Goal: Task Accomplishment & Management: Use online tool/utility

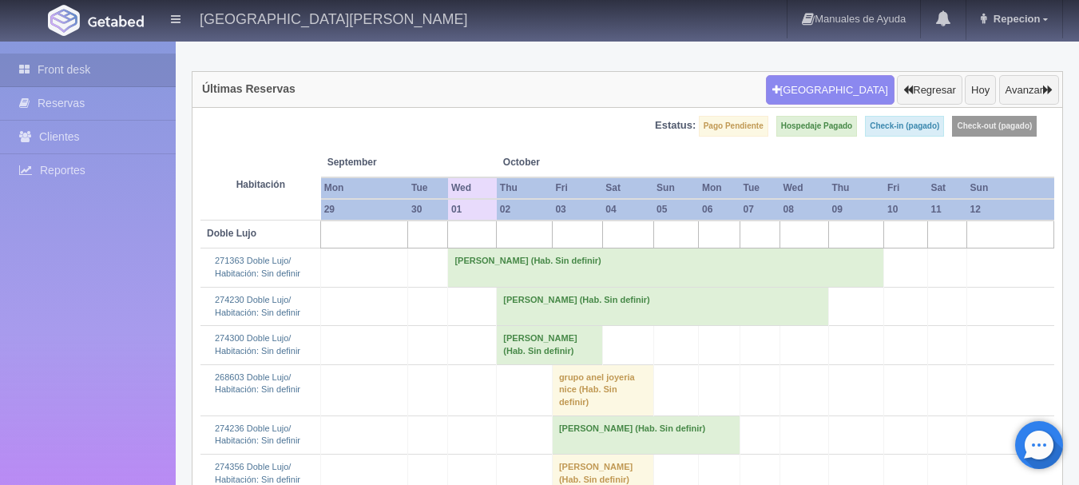
scroll to position [80, 0]
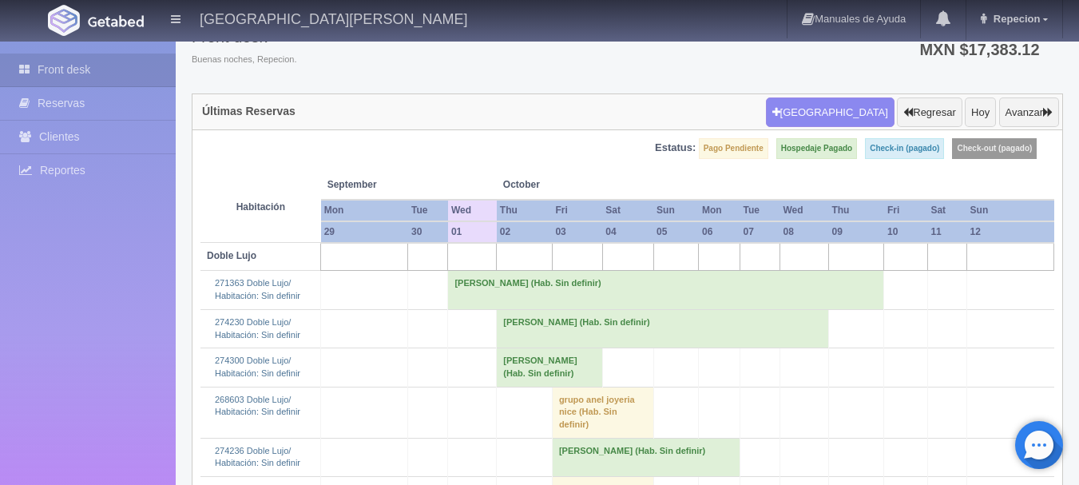
click at [512, 282] on td "[PERSON_NAME] (Hab. Sin definir)" at bounding box center [666, 290] width 436 height 38
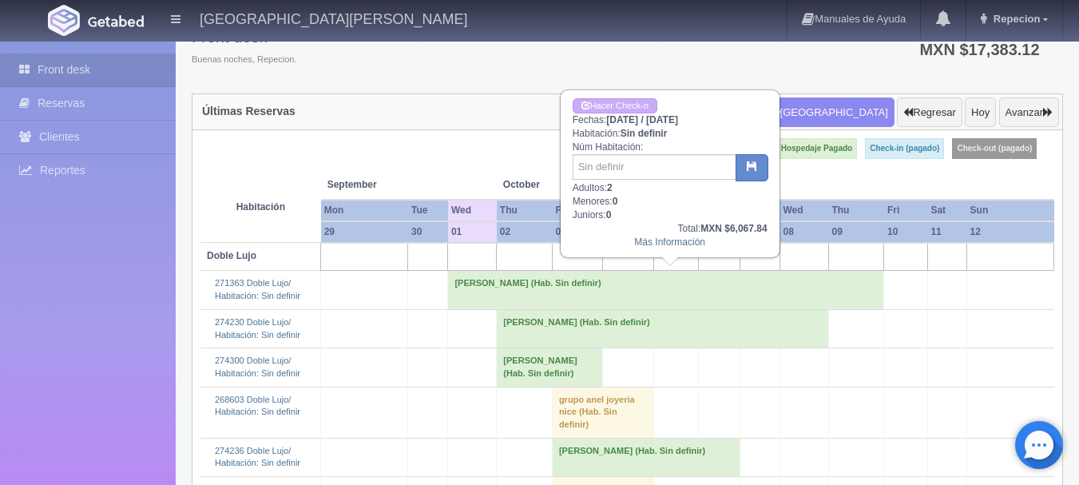
click at [512, 282] on td "[PERSON_NAME] (Hab. Sin definir)" at bounding box center [666, 290] width 436 height 38
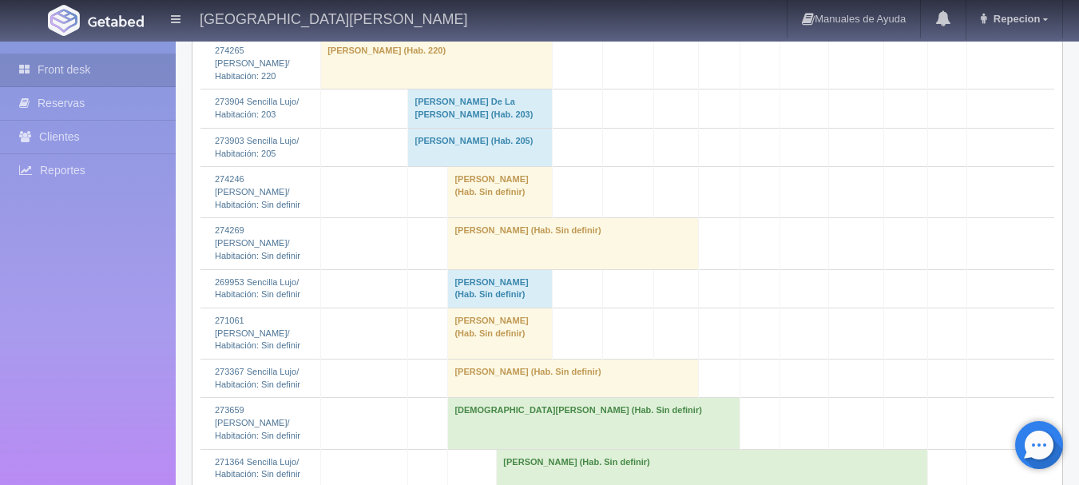
scroll to position [1357, 0]
click at [466, 217] on td "[PERSON_NAME] (Hab. Sin definir)" at bounding box center [500, 191] width 104 height 51
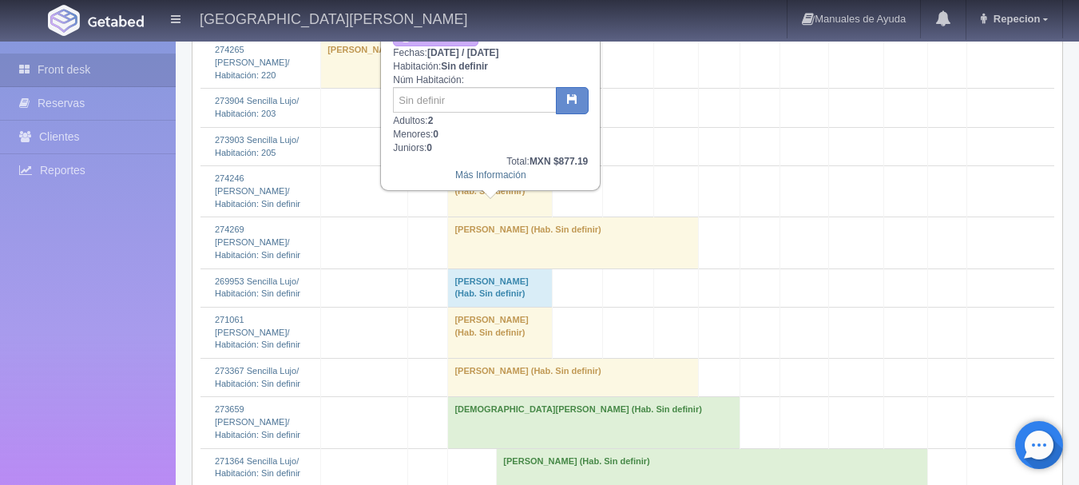
click at [466, 217] on td "[PERSON_NAME] (Hab. Sin definir)" at bounding box center [500, 191] width 104 height 51
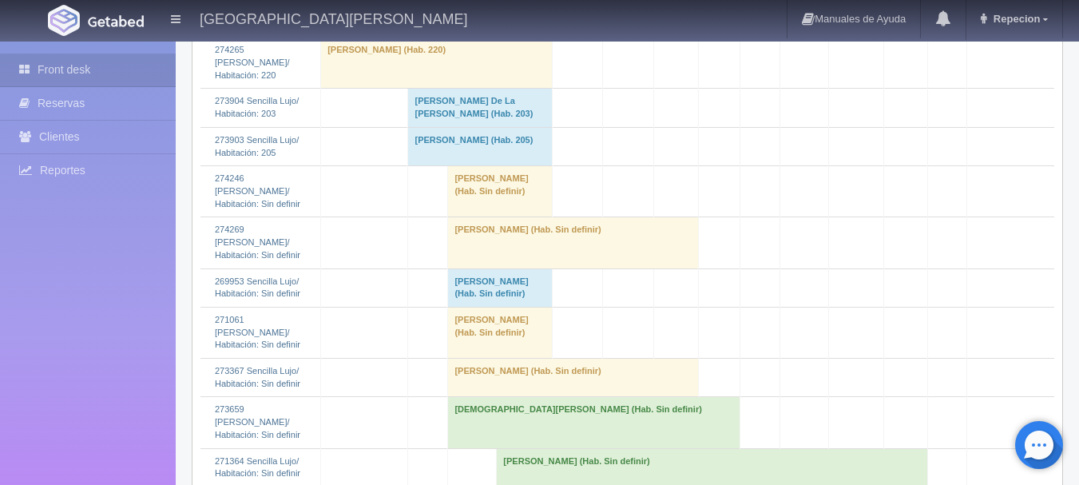
click at [475, 268] on td "[PERSON_NAME] (Hab. Sin definir)" at bounding box center [573, 242] width 251 height 51
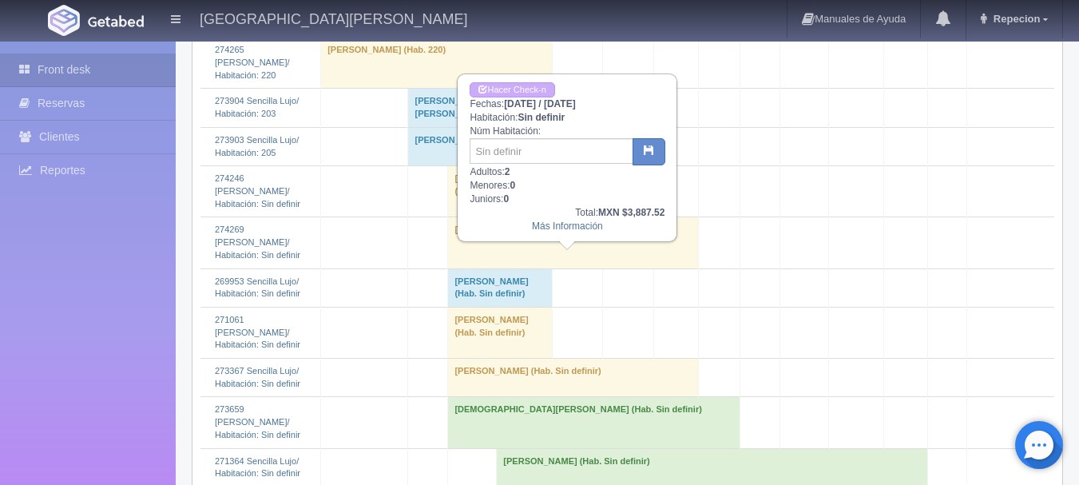
click at [475, 268] on td "[PERSON_NAME] (Hab. Sin definir)" at bounding box center [573, 242] width 251 height 51
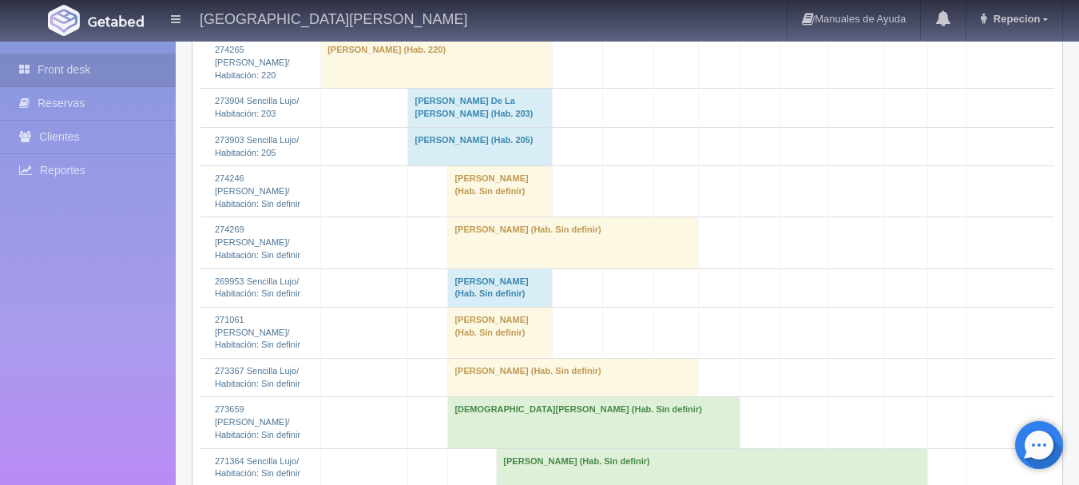
click at [494, 307] on td "[PERSON_NAME] (Hab. Sin definir)" at bounding box center [500, 287] width 104 height 38
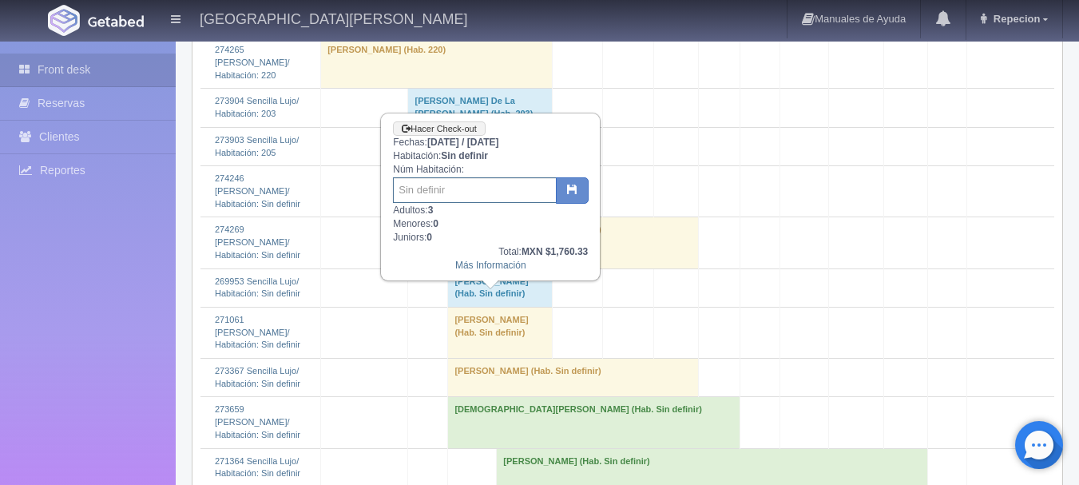
click at [434, 192] on input "text" at bounding box center [475, 190] width 164 height 26
type input "201/206"
click at [560, 186] on button "button" at bounding box center [572, 190] width 33 height 27
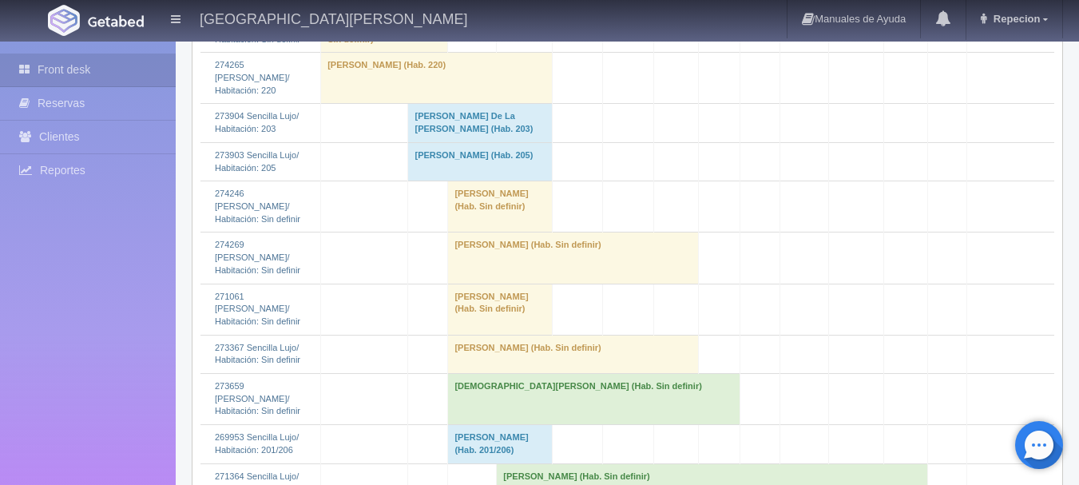
scroll to position [1437, 0]
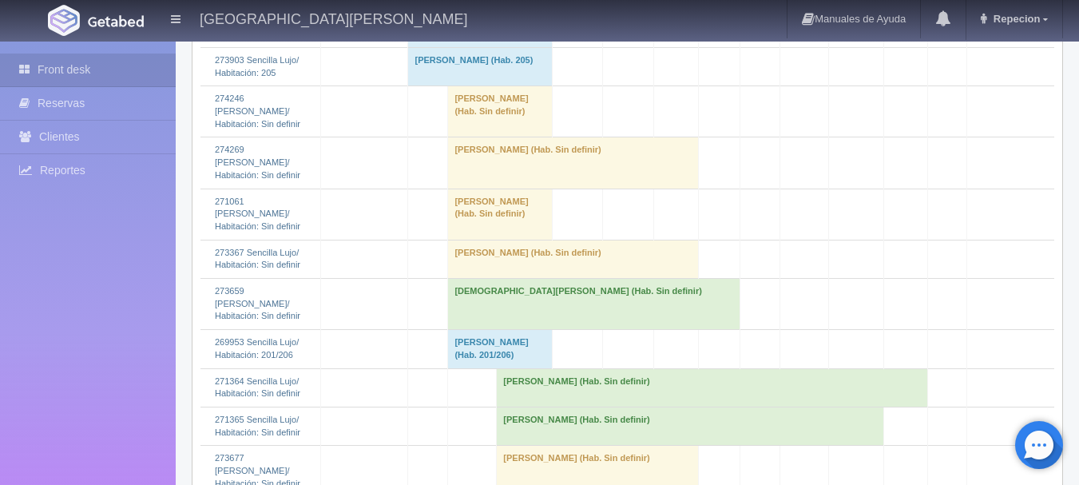
click at [479, 278] on td "[PERSON_NAME] (Hab. Sin definir)" at bounding box center [573, 258] width 251 height 38
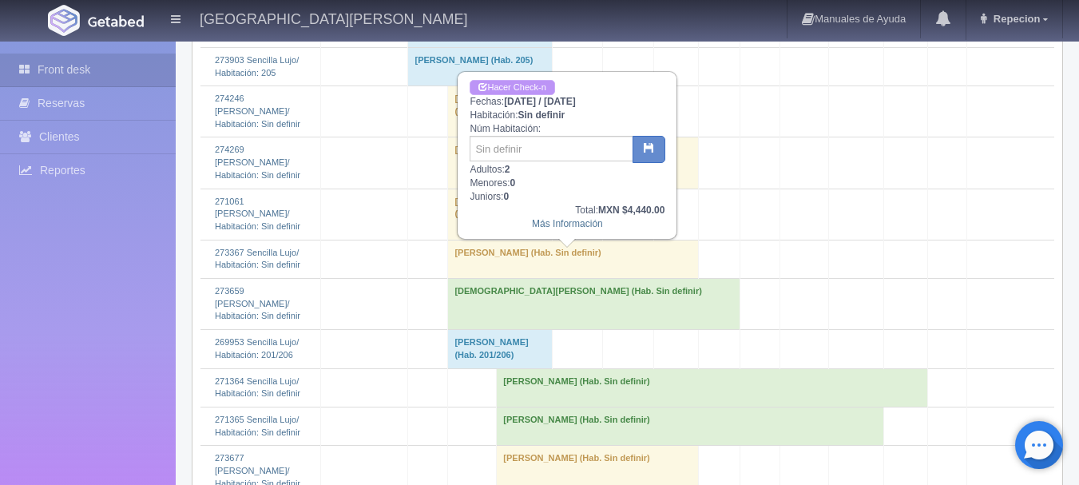
click at [515, 86] on link "Hacer Check-n" at bounding box center [511, 87] width 85 height 15
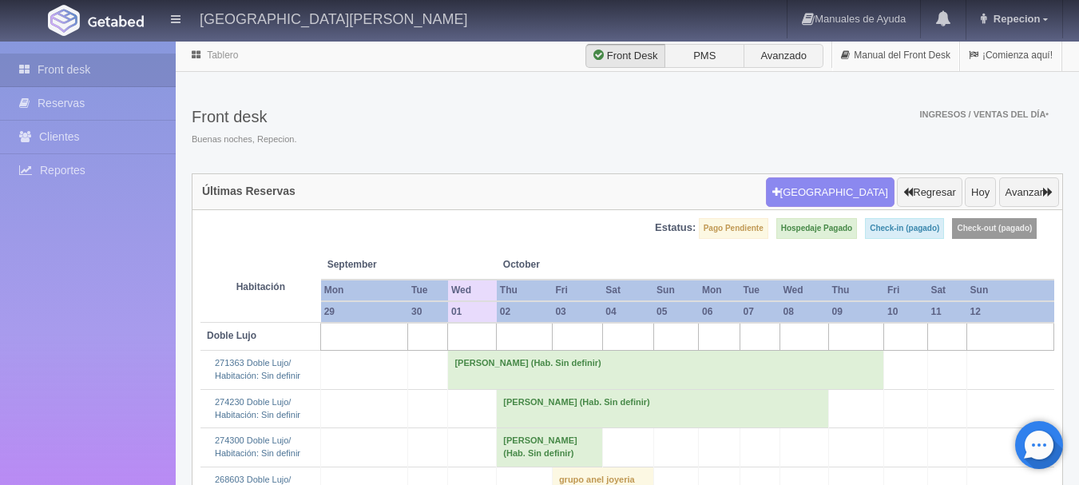
scroll to position [1437, 0]
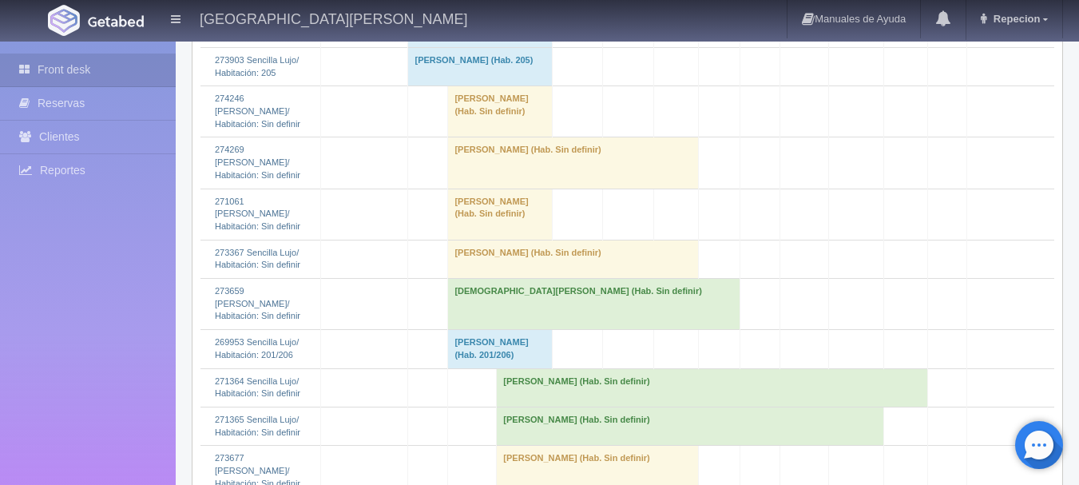
click at [508, 278] on td "[PERSON_NAME] (Hab. Sin definir)" at bounding box center [573, 258] width 251 height 38
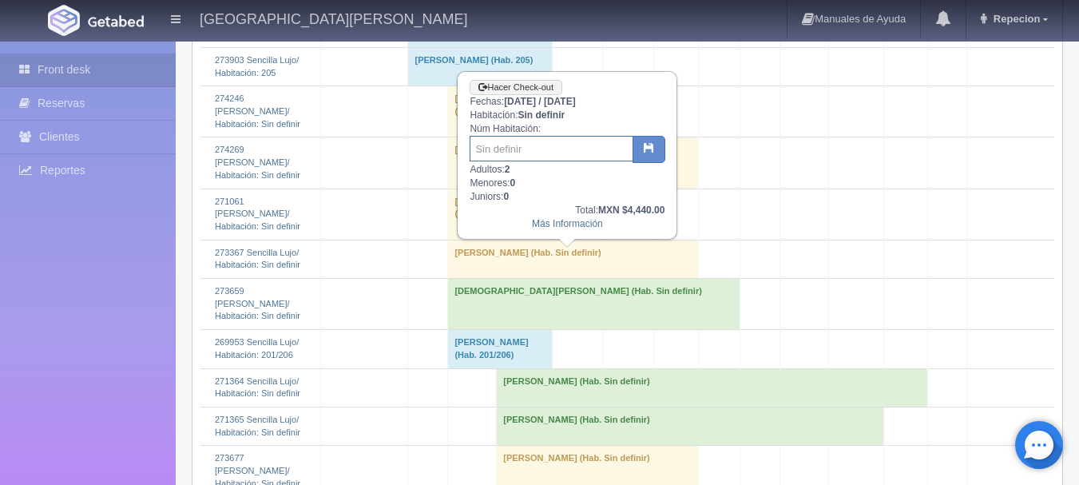
click at [493, 157] on input "text" at bounding box center [551, 149] width 164 height 26
type input "104"
click at [657, 144] on button "button" at bounding box center [648, 149] width 33 height 27
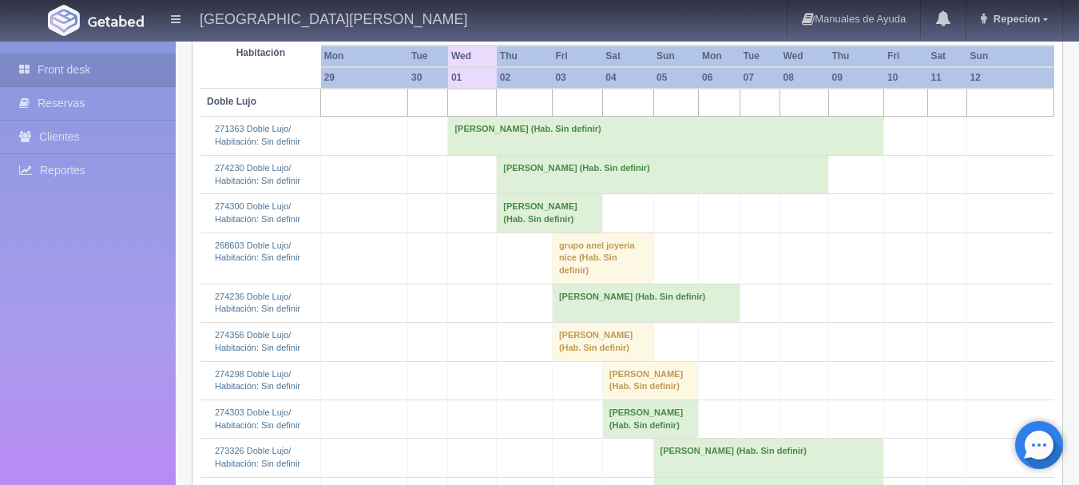
scroll to position [239, 0]
